Goal: Task Accomplishment & Management: Manage account settings

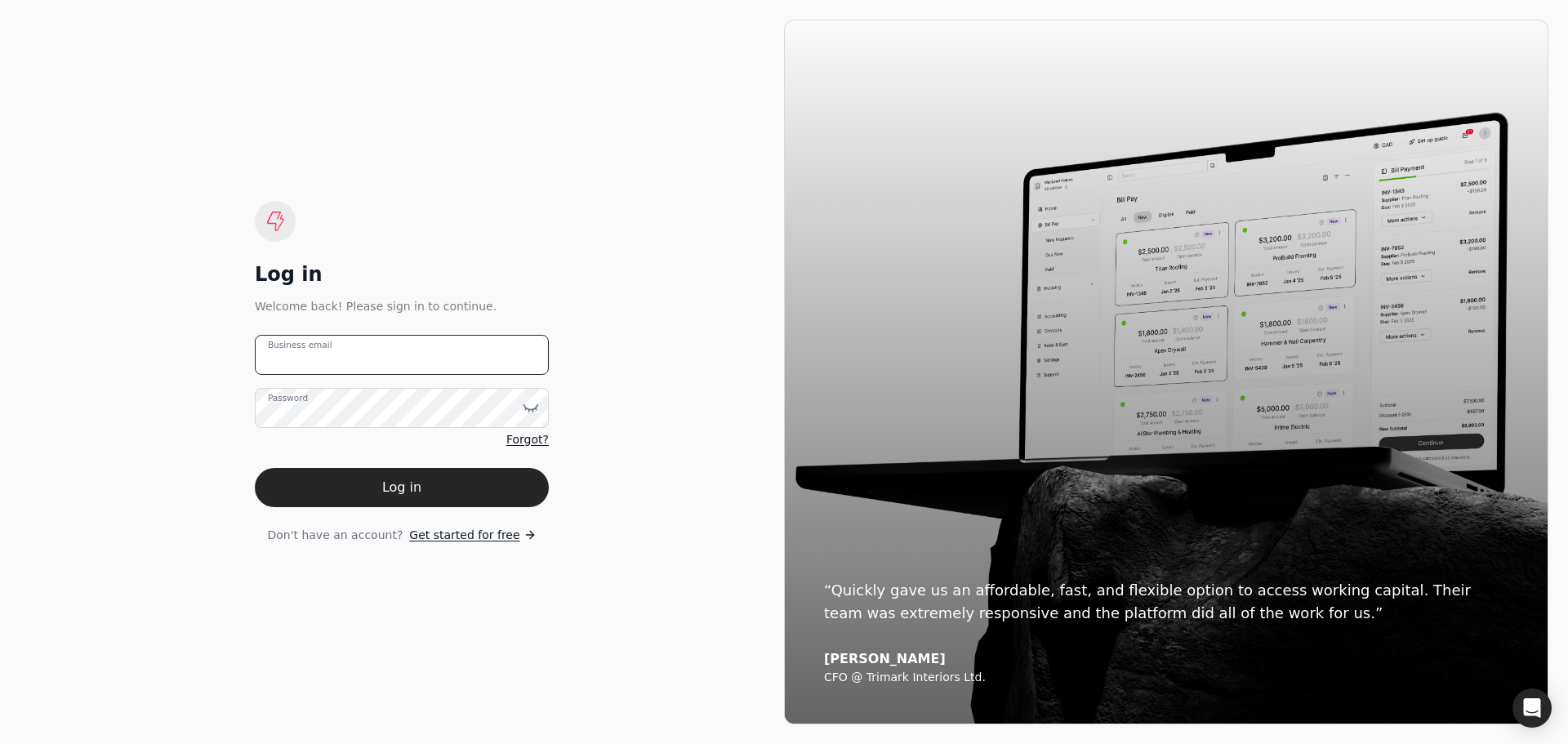
click at [353, 374] on email "Business email" at bounding box center [402, 354] width 294 height 40
type email "[EMAIL_ADDRESS][DOMAIN_NAME]"
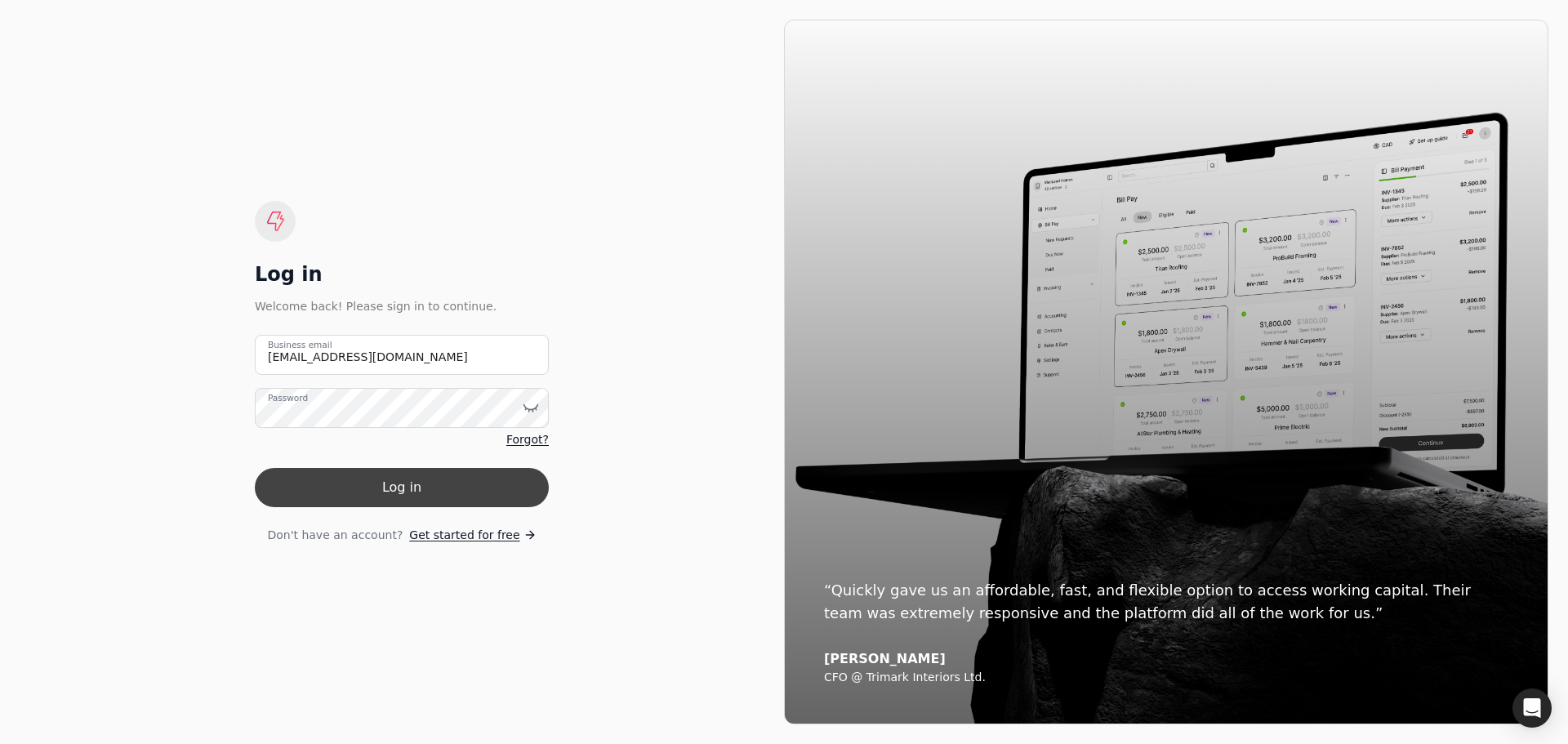
click at [430, 490] on button "Log in" at bounding box center [402, 487] width 294 height 39
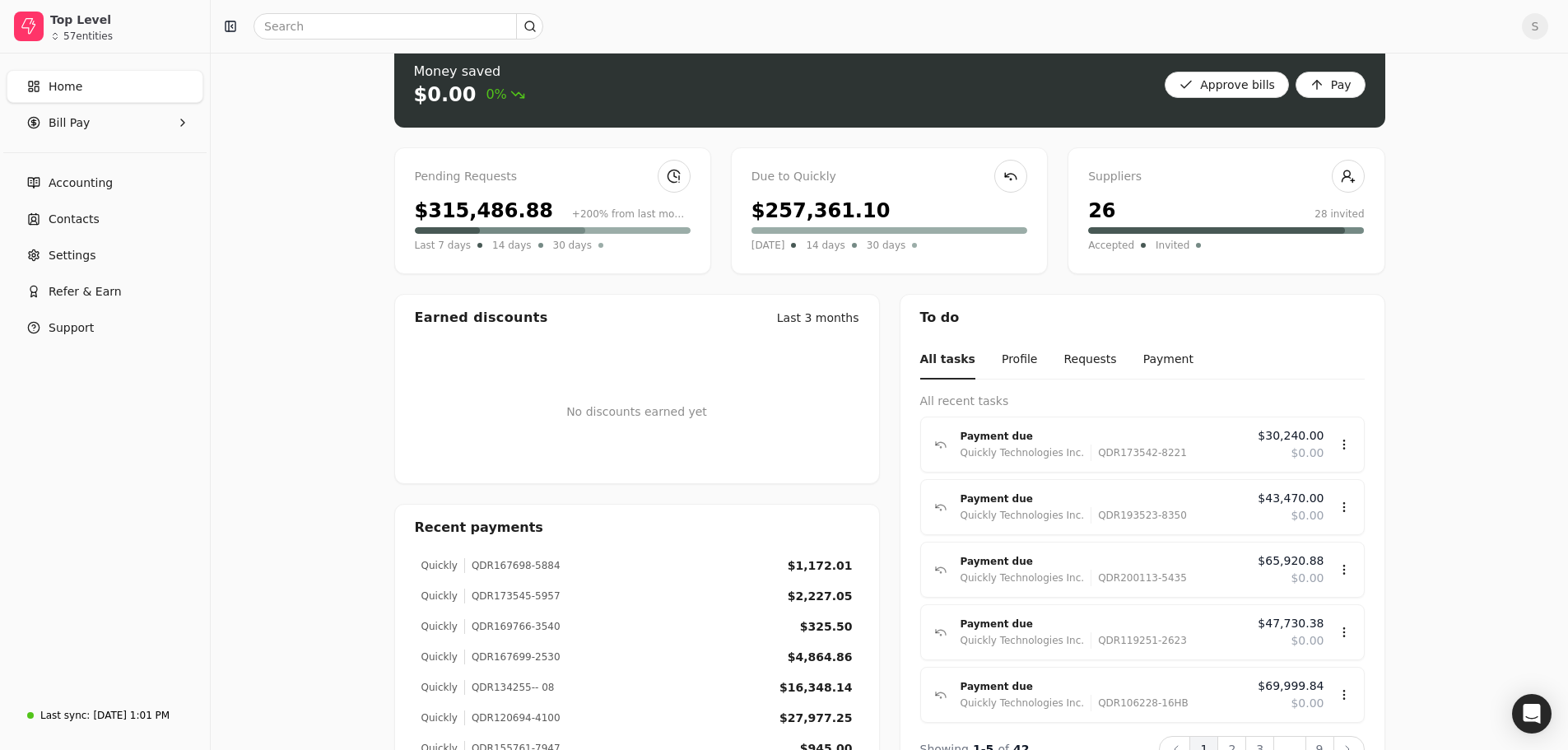
scroll to position [82, 0]
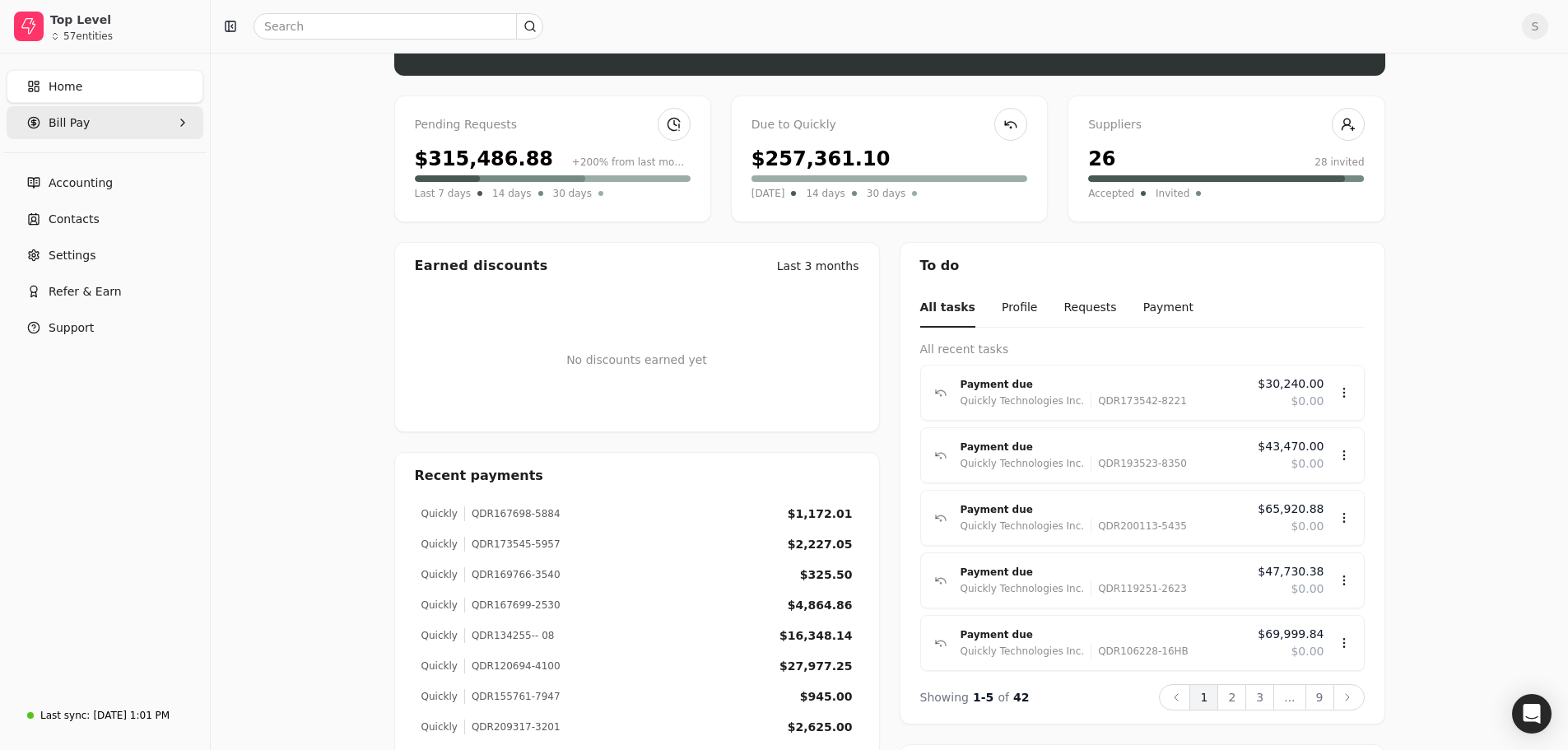
drag, startPoint x: 60, startPoint y: 121, endPoint x: 61, endPoint y: 131, distance: 10.0
click at [60, 121] on span "Bill Pay" at bounding box center [69, 123] width 41 height 18
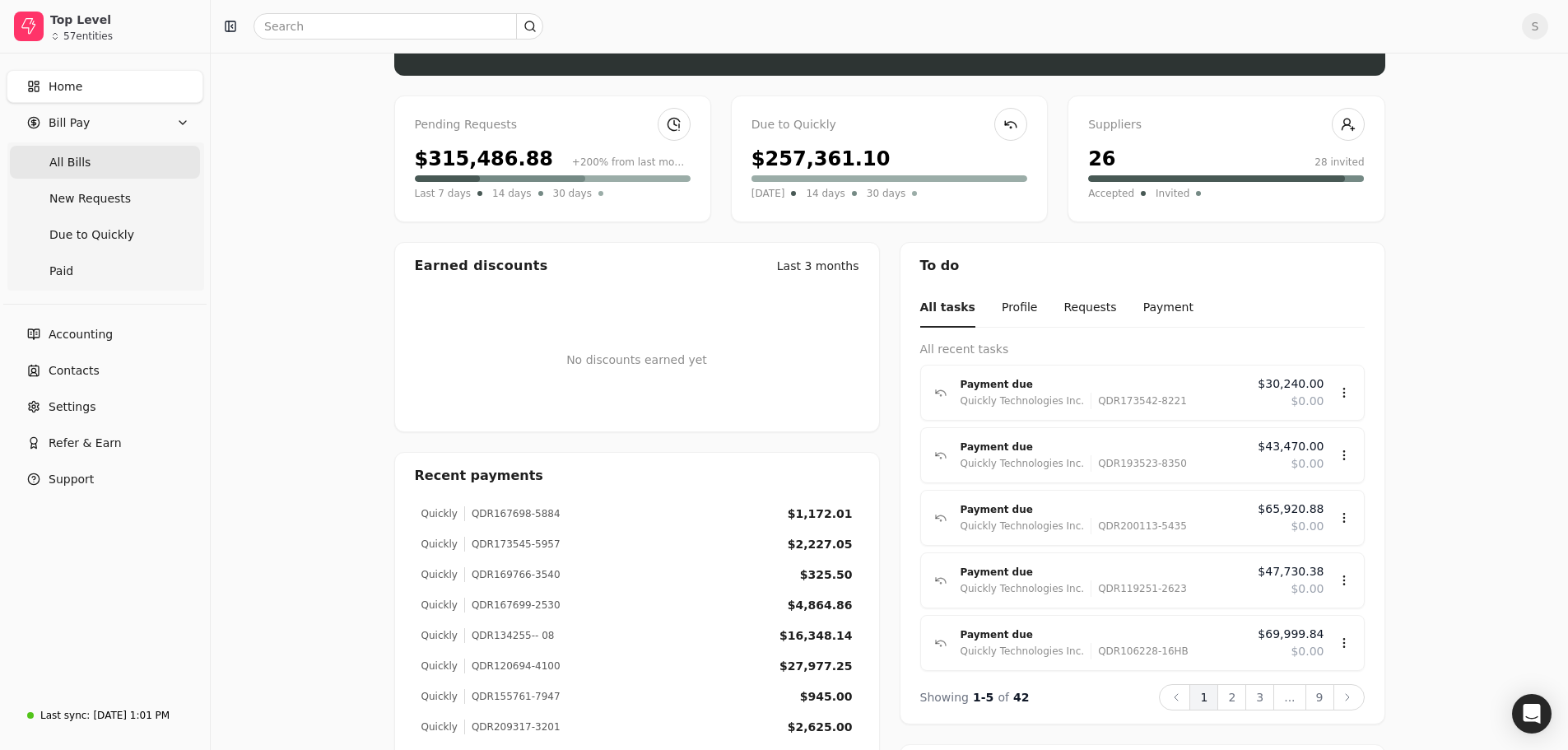
click at [68, 155] on span "All Bills" at bounding box center [70, 162] width 41 height 18
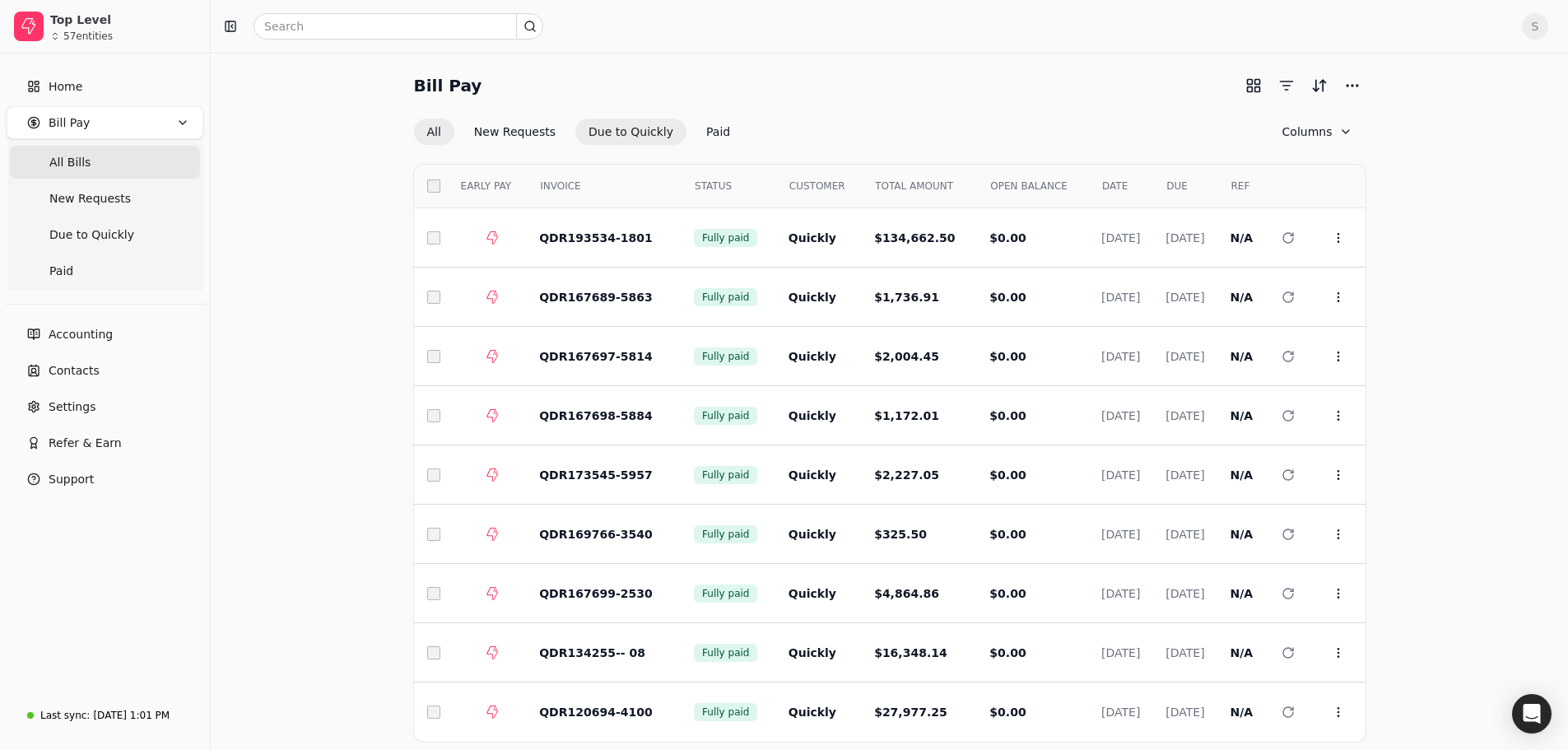
click at [615, 131] on button "Due to Quickly" at bounding box center [630, 131] width 111 height 26
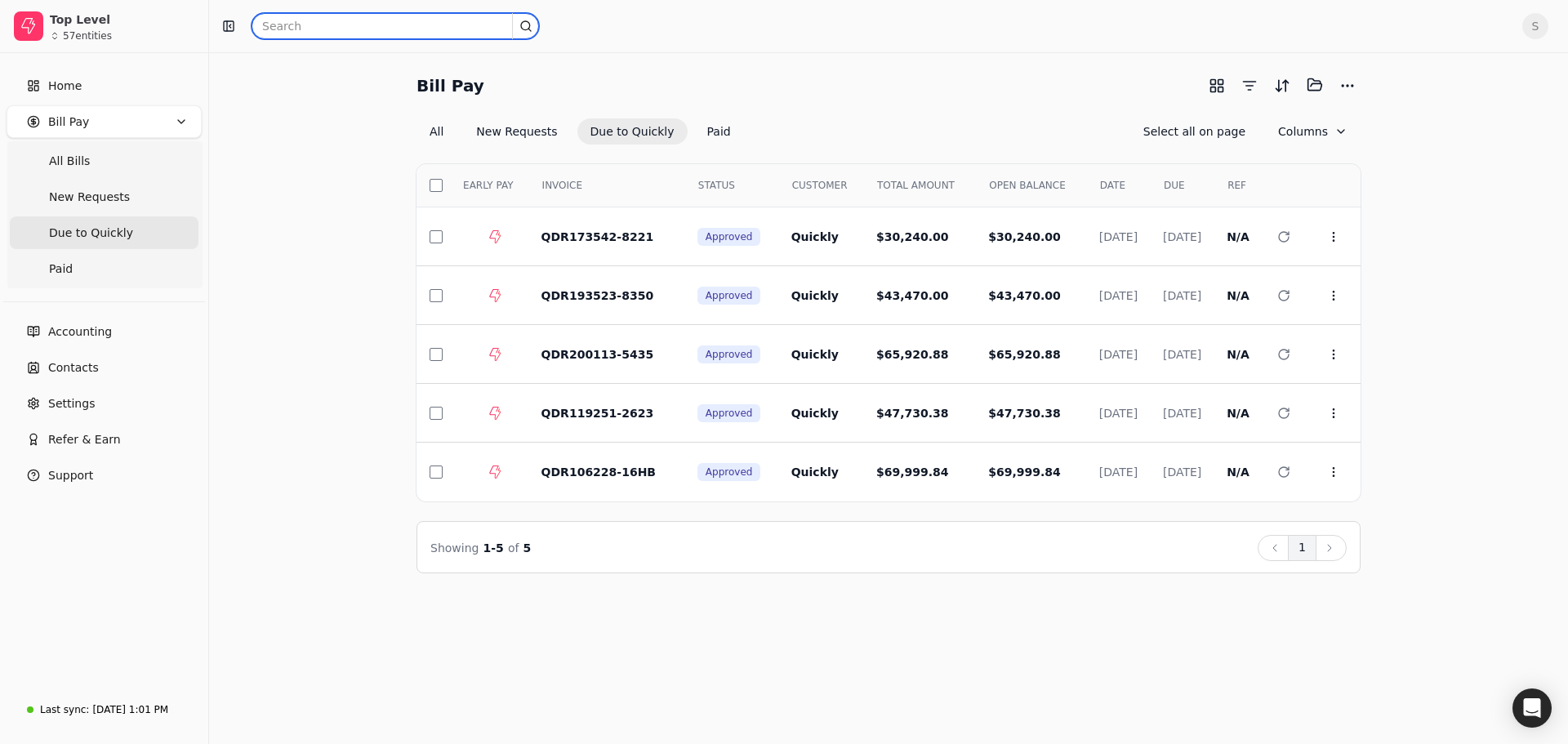
click at [354, 31] on input "text" at bounding box center [394, 26] width 287 height 26
type input "kelowna ready"
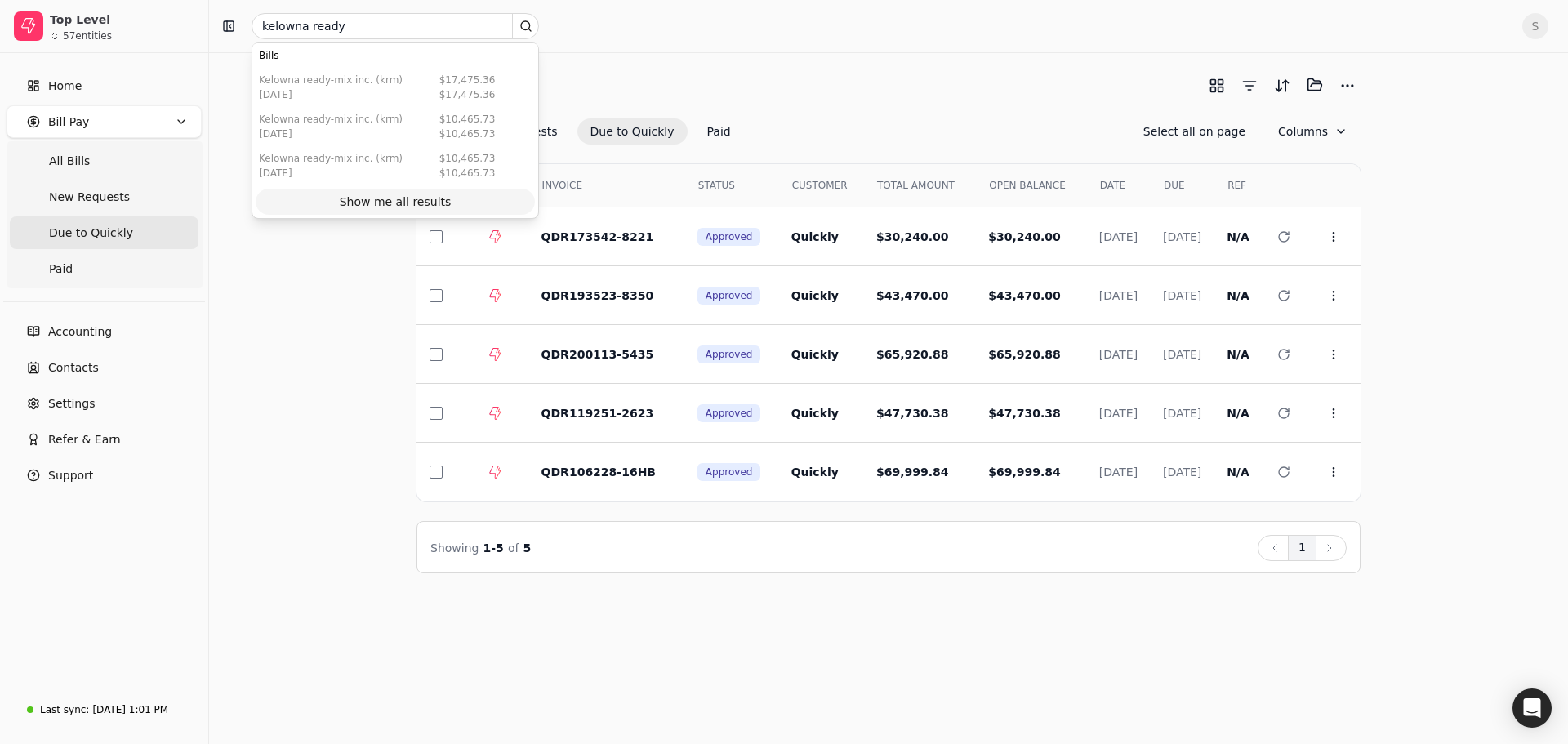
click at [385, 204] on div "Show me all results" at bounding box center [395, 202] width 112 height 18
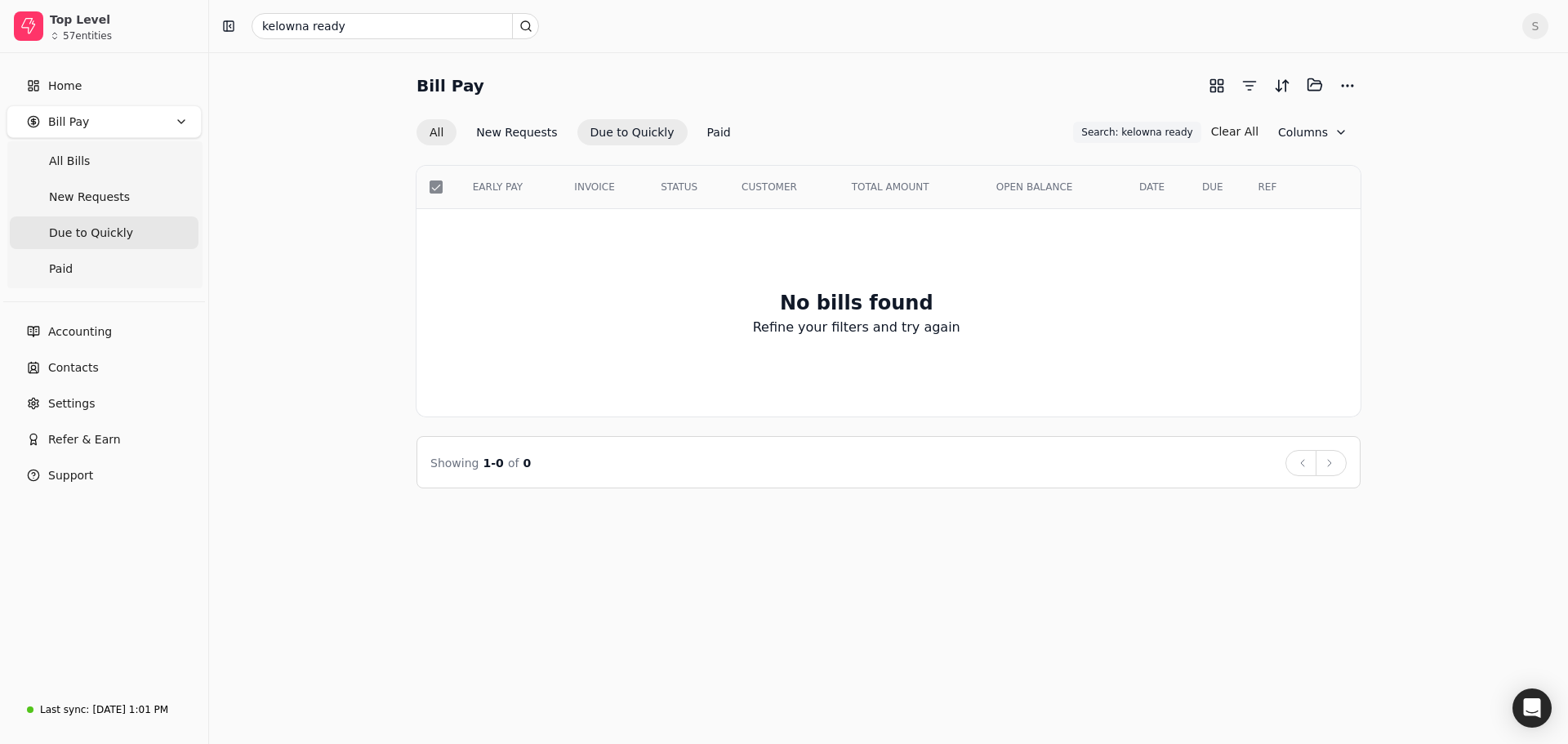
click at [429, 128] on button "All" at bounding box center [436, 132] width 40 height 26
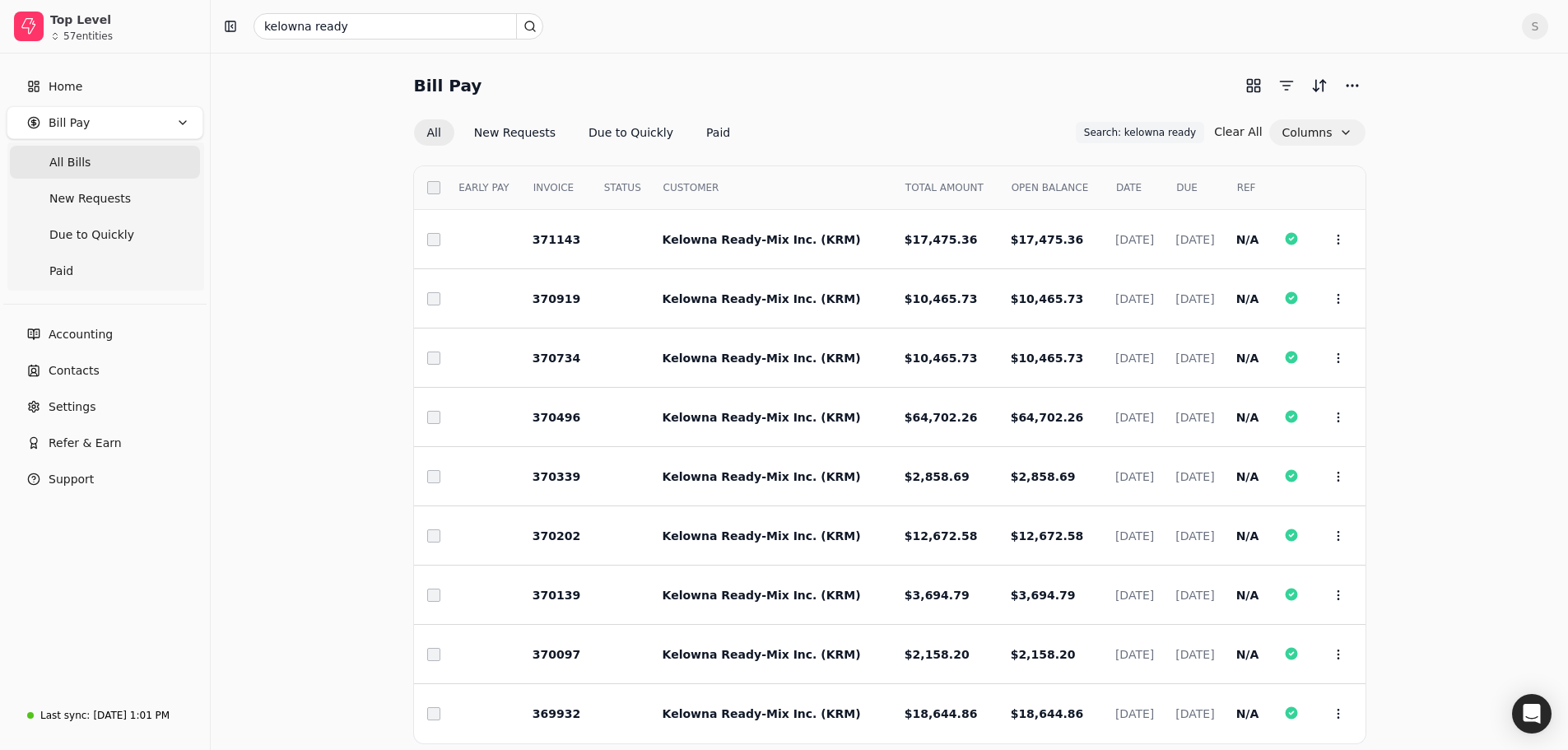
click at [1310, 133] on button "Columns" at bounding box center [1317, 132] width 96 height 26
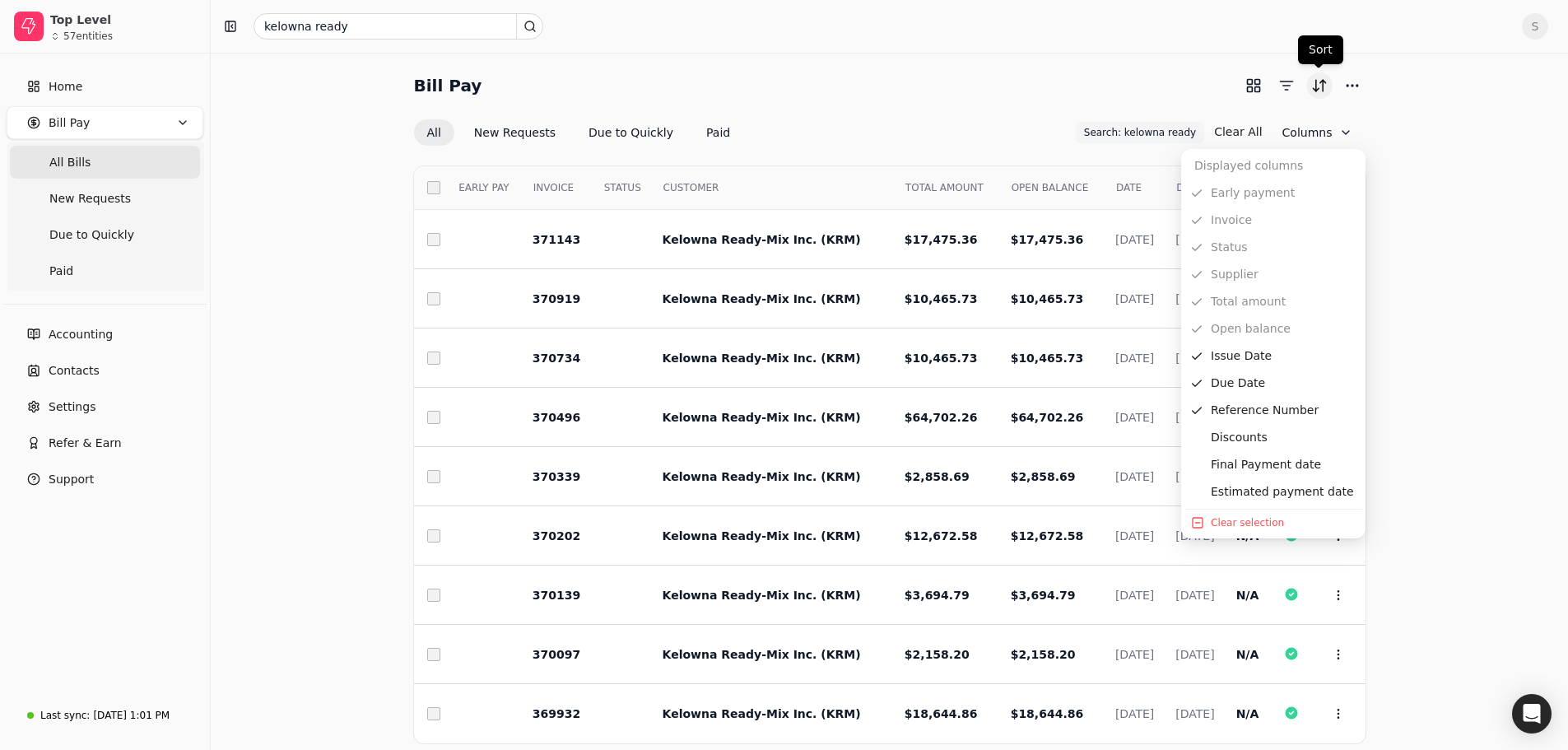
click at [1325, 87] on button "Sort" at bounding box center [1319, 86] width 26 height 26
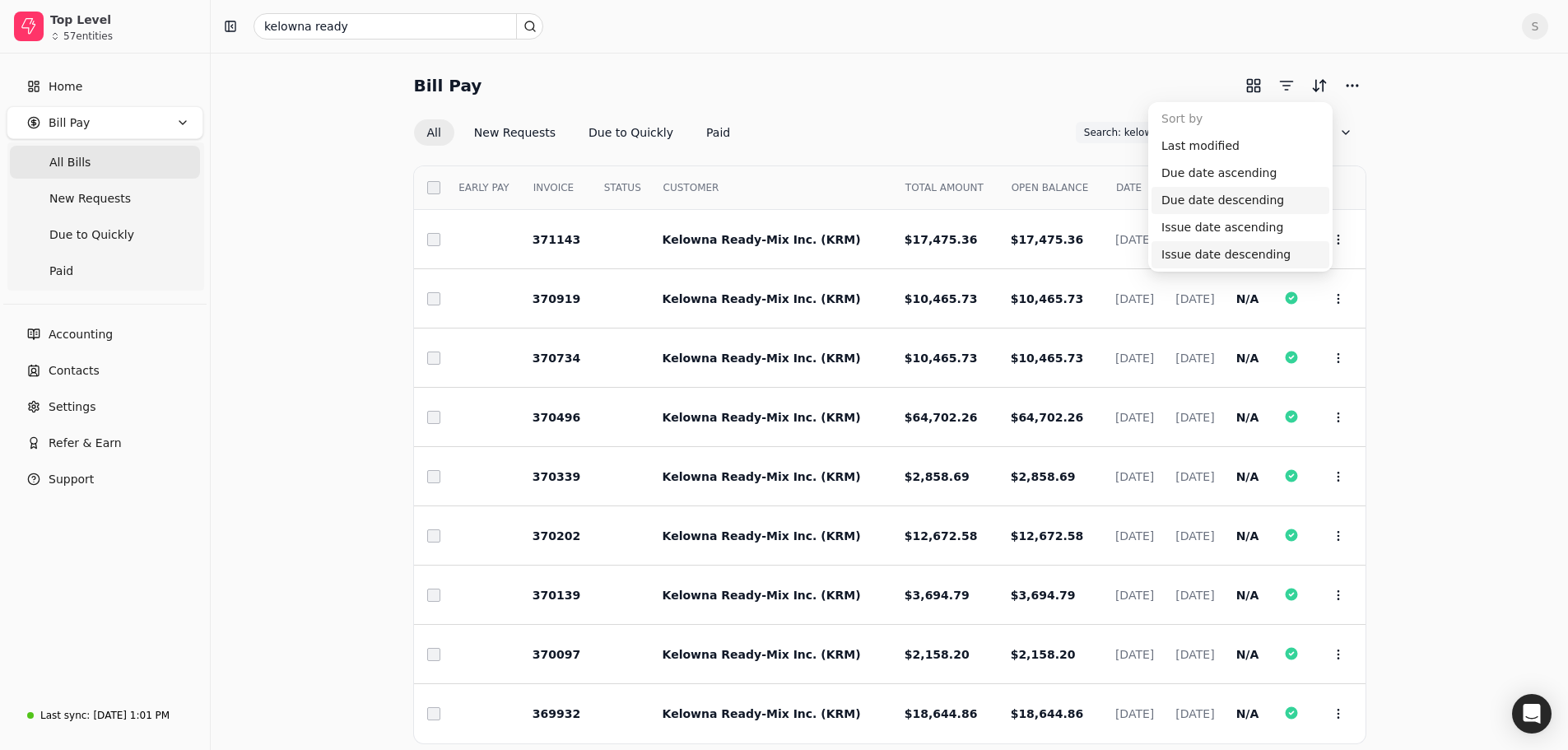
click at [1203, 263] on div "Issue date descending" at bounding box center [1240, 254] width 178 height 27
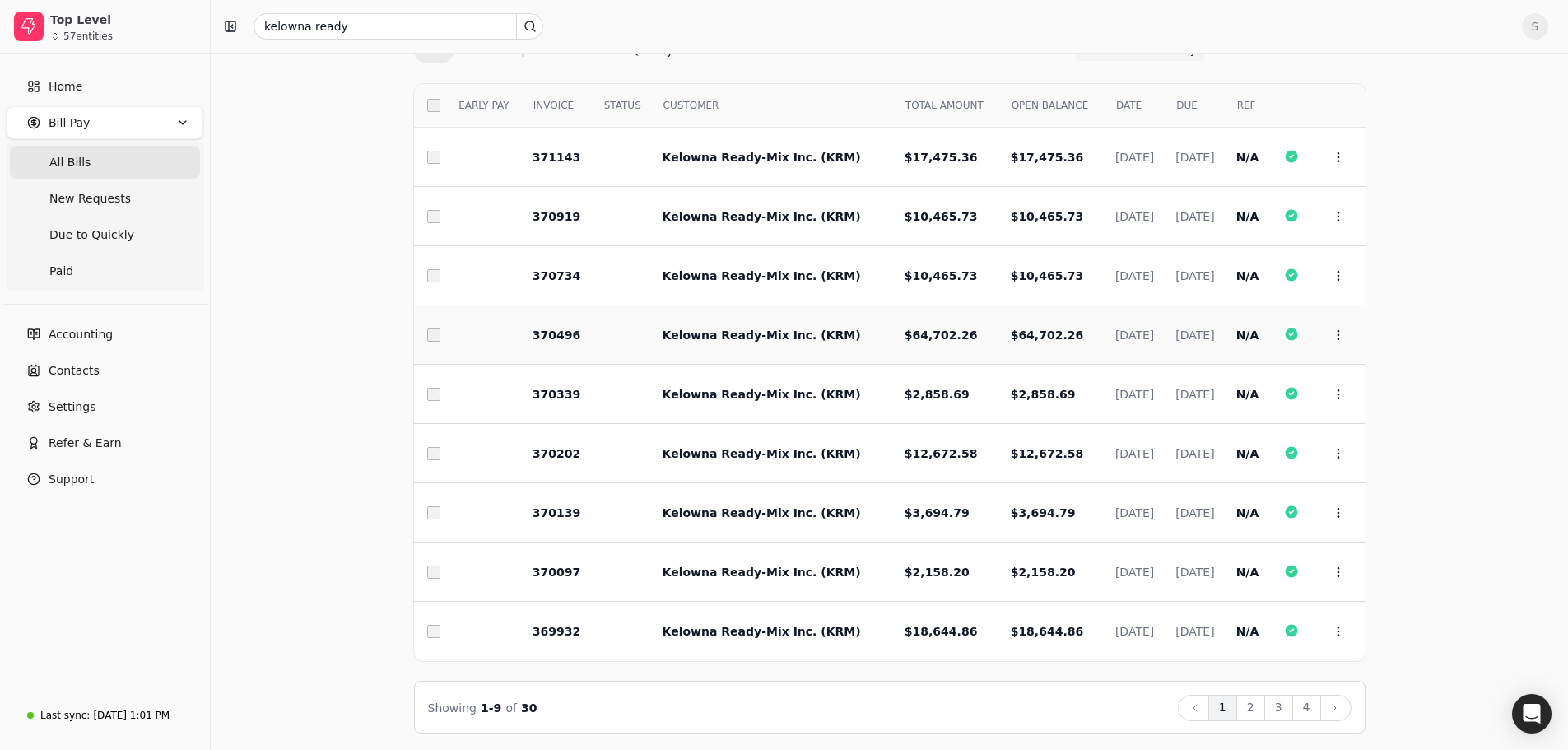
scroll to position [86, 0]
